Goal: Task Accomplishment & Management: Manage account settings

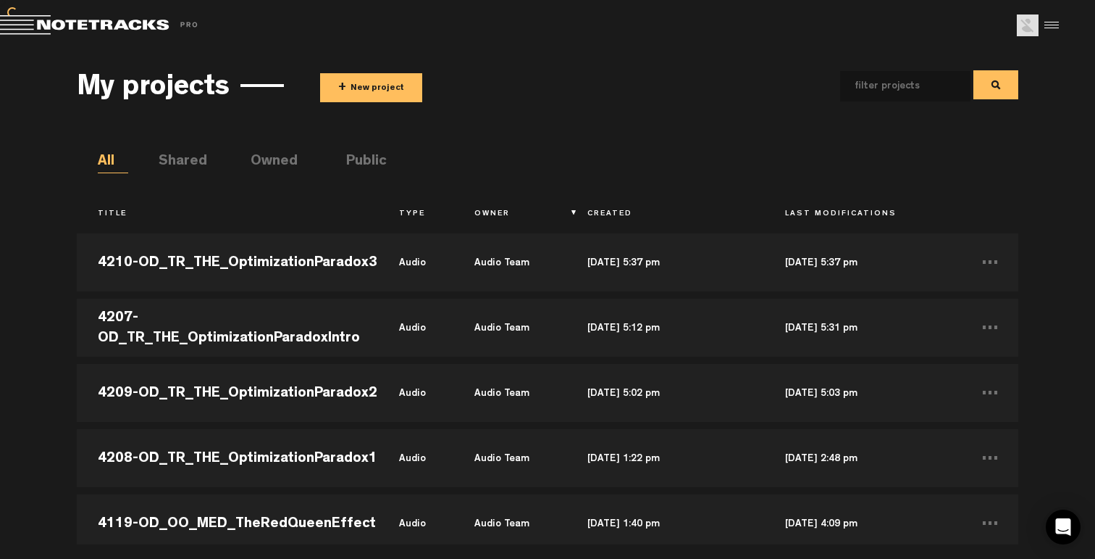
click at [1028, 28] on img at bounding box center [1028, 25] width 22 height 22
click at [1061, 22] on md-toolbar "Exit Project Share project Save project" at bounding box center [547, 25] width 1095 height 51
click at [1059, 23] on div at bounding box center [1050, 25] width 22 height 22
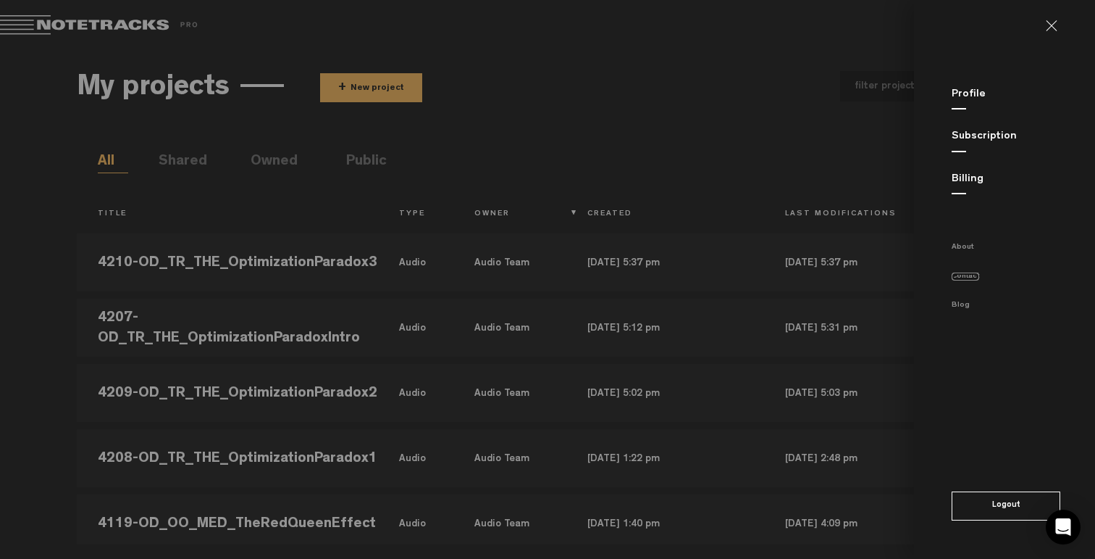
click at [969, 277] on link "Contact" at bounding box center [966, 276] width 28 height 8
click at [711, 251] on md-backdrop at bounding box center [547, 279] width 1095 height 559
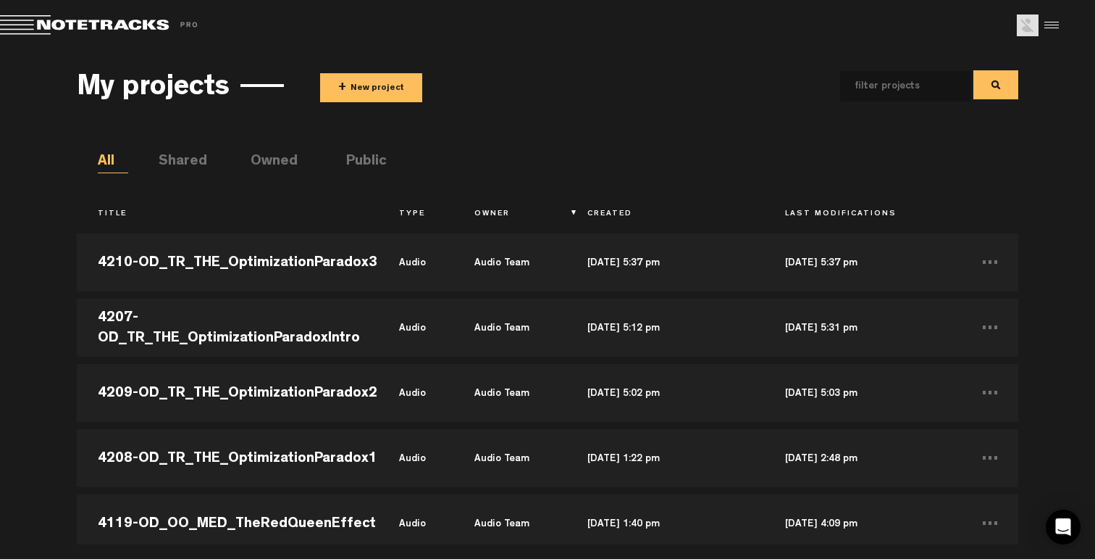
click at [1042, 33] on div at bounding box center [1050, 25] width 22 height 22
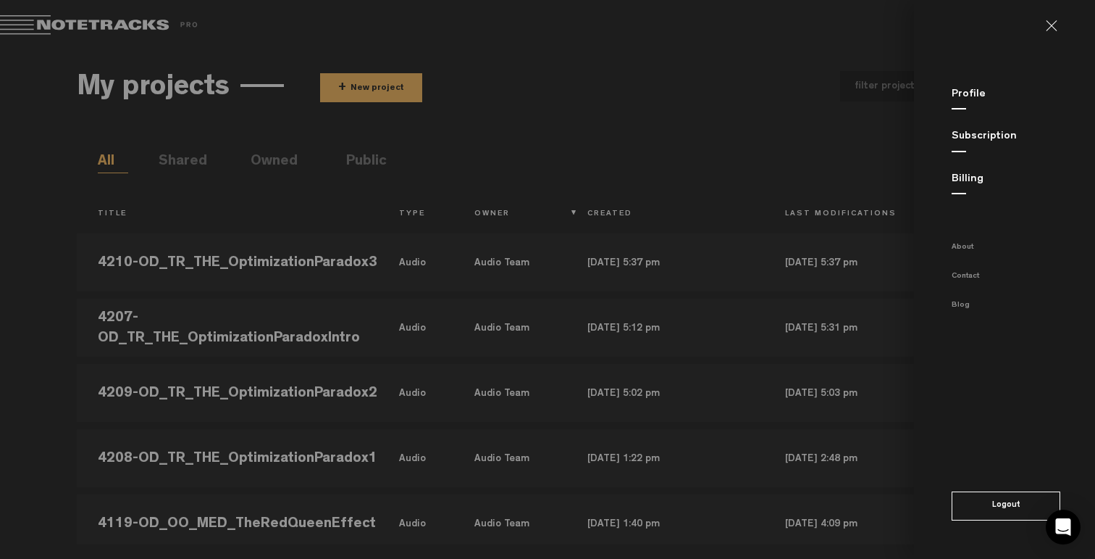
click at [968, 180] on link "Billing" at bounding box center [968, 179] width 32 height 11
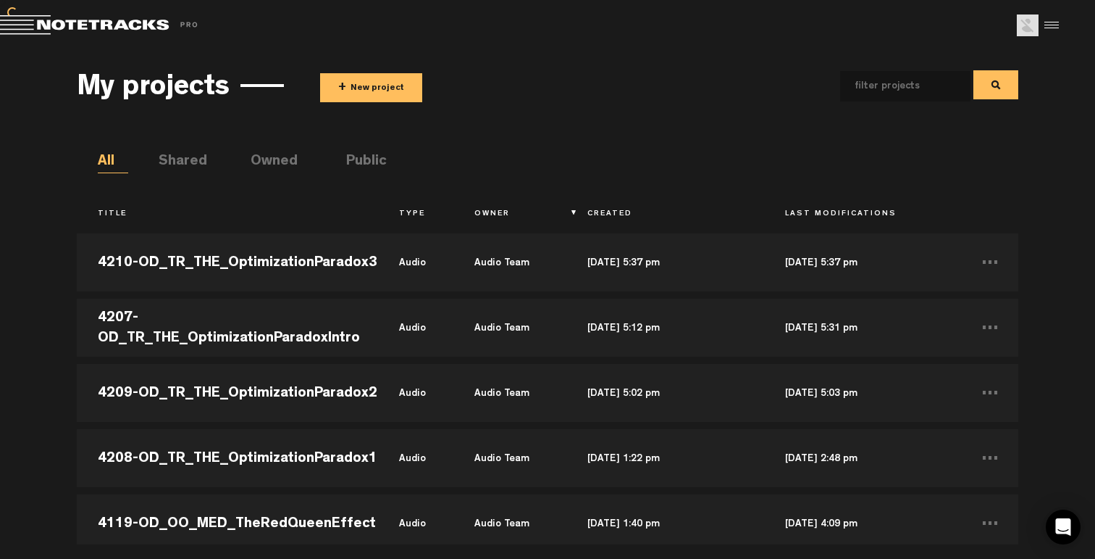
click at [1040, 20] on div at bounding box center [1050, 25] width 22 height 22
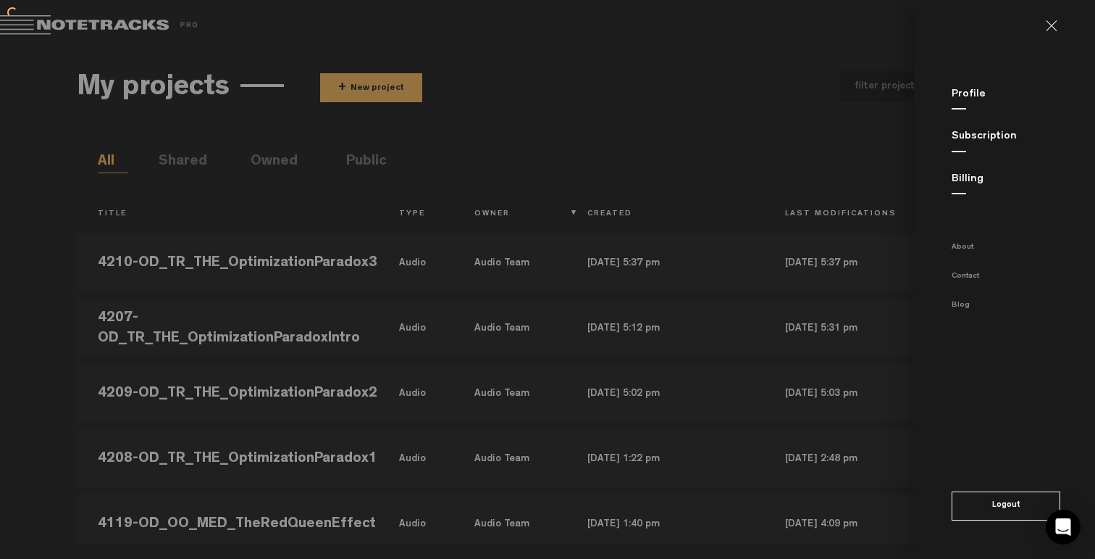
click at [983, 138] on link "Subscription" at bounding box center [984, 136] width 65 height 11
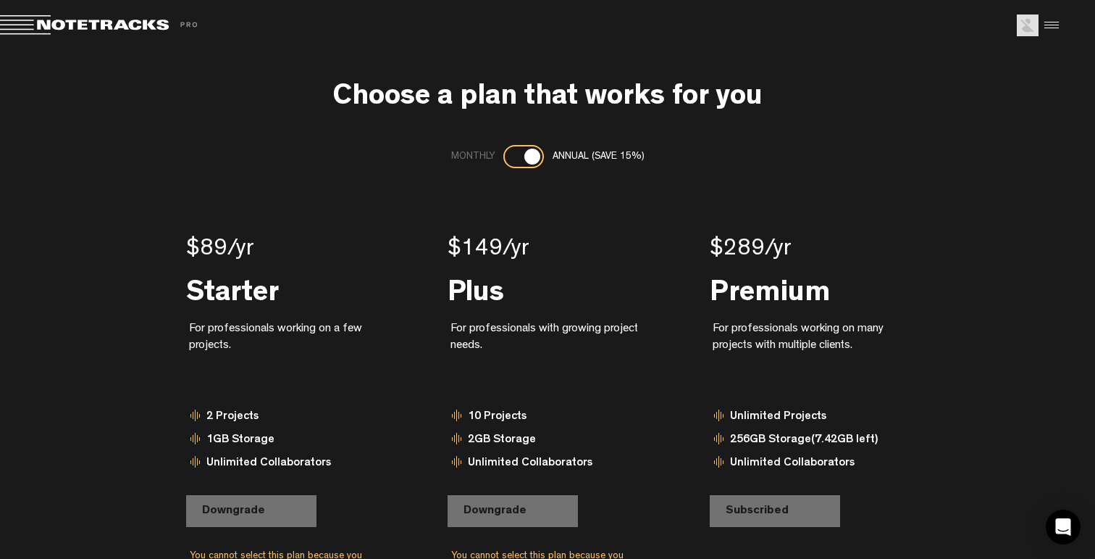
click at [115, 26] on span at bounding box center [101, 25] width 203 height 20
